Goal: Information Seeking & Learning: Learn about a topic

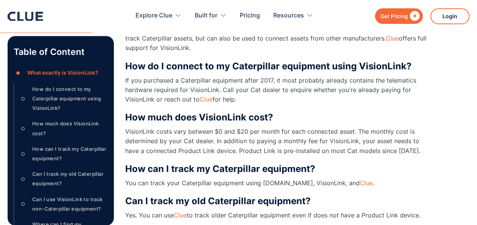
scroll to position [226, 0]
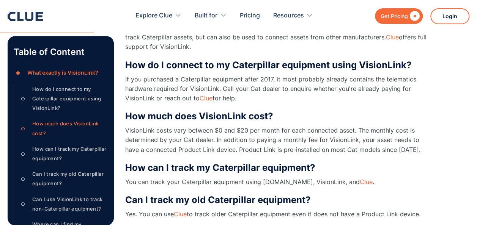
click at [244, 96] on p "If you purchased a Caterpillar equipment after 2017, it most probably already c…" at bounding box center [276, 89] width 303 height 29
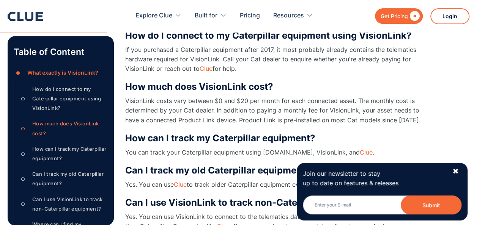
scroll to position [257, 0]
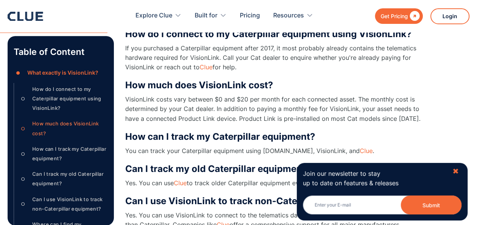
click at [453, 171] on div "✖" at bounding box center [455, 171] width 6 height 9
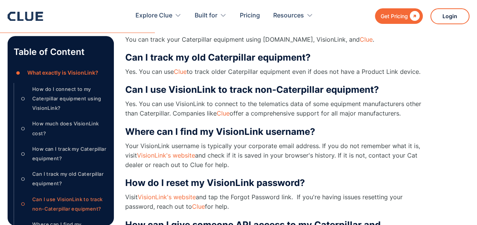
scroll to position [369, 0]
click at [178, 69] on link "Clue" at bounding box center [180, 71] width 13 height 8
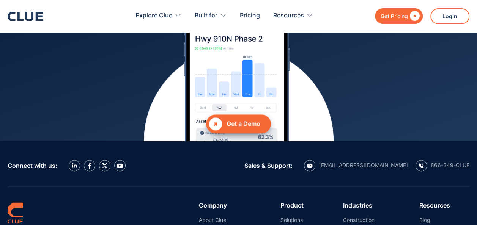
scroll to position [3361, 0]
